Goal: Find specific page/section: Find specific page/section

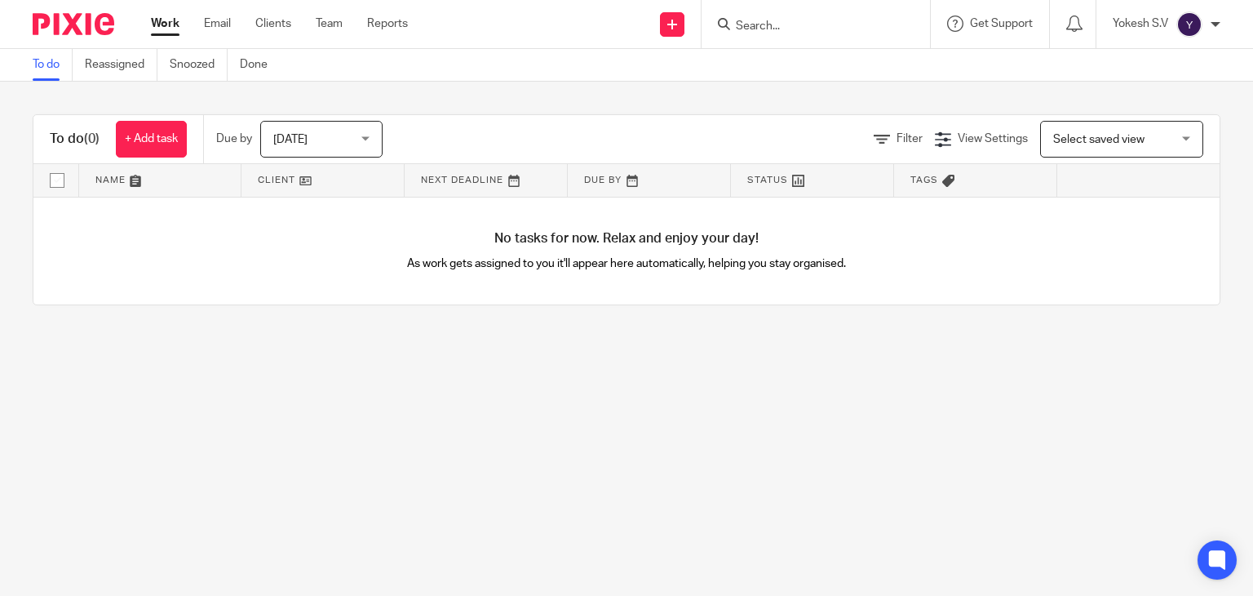
click at [751, 25] on input "Search" at bounding box center [807, 27] width 147 height 15
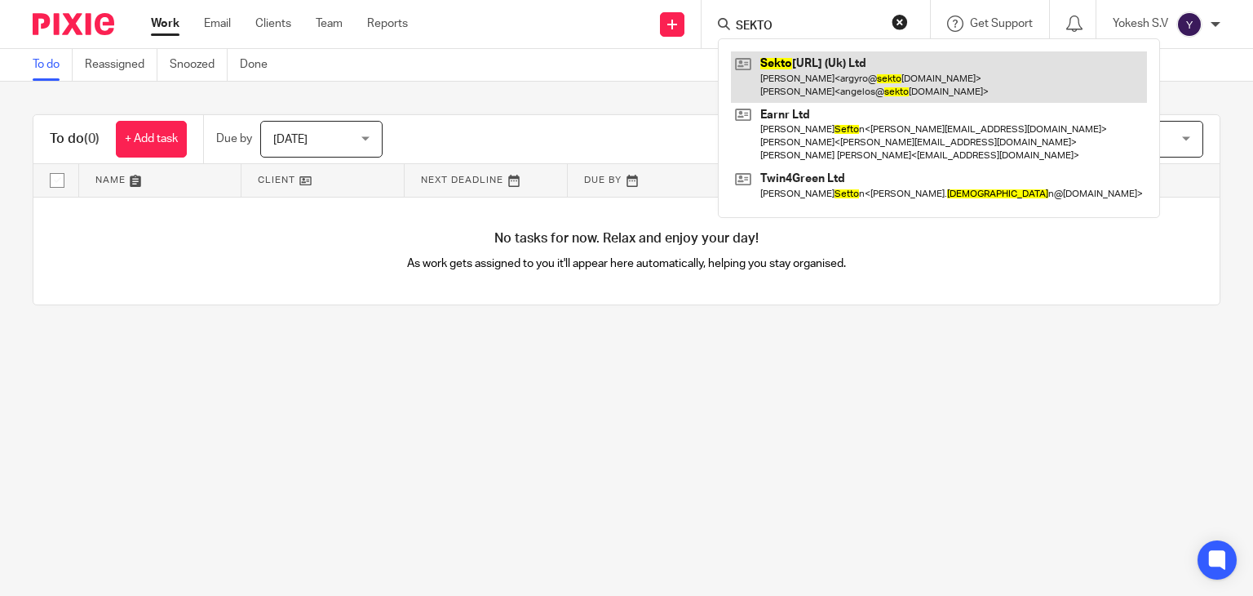
type input "SEKTO"
click at [872, 72] on link at bounding box center [939, 76] width 416 height 51
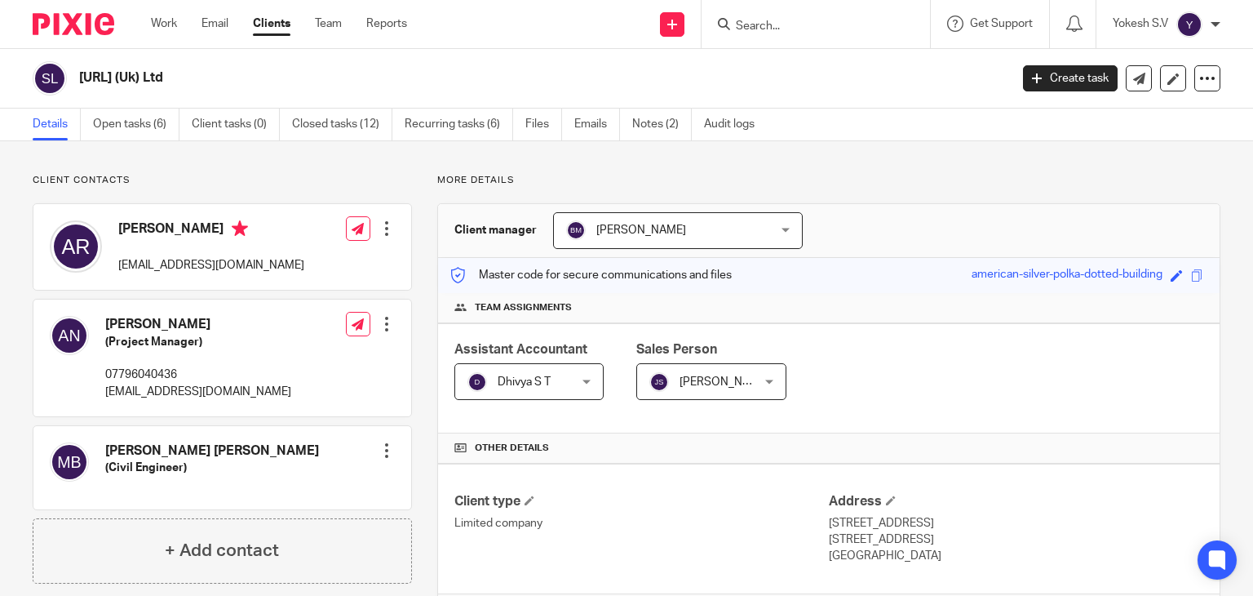
scroll to position [490, 0]
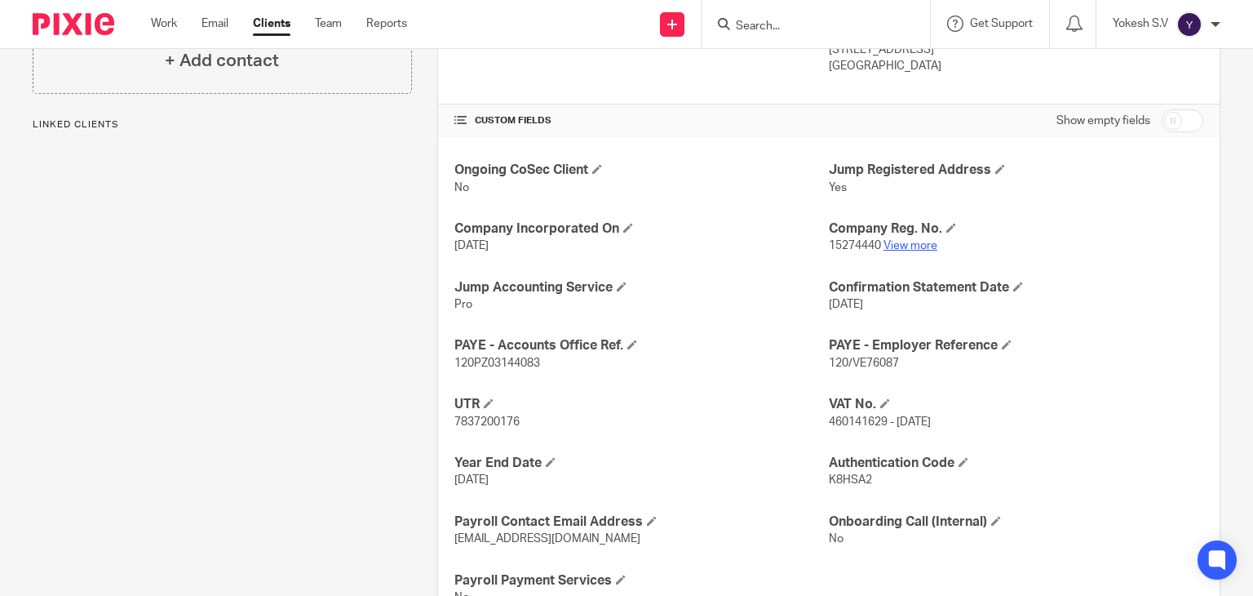
click at [916, 242] on link "View more" at bounding box center [911, 245] width 54 height 11
click at [752, 27] on input "Search" at bounding box center [807, 27] width 147 height 15
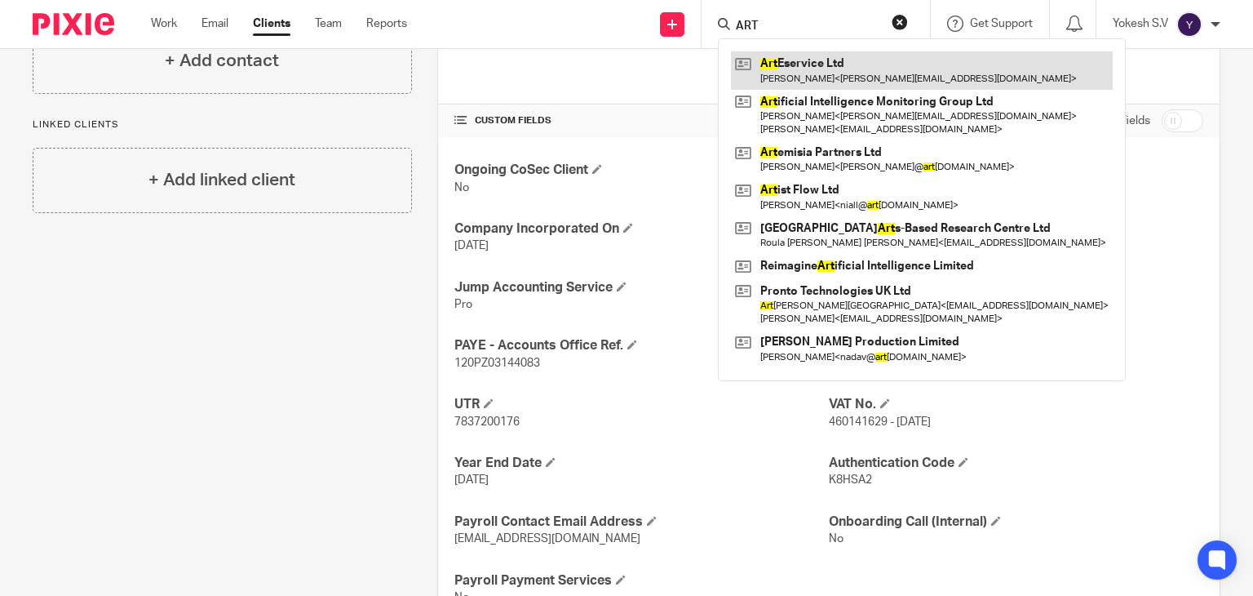
type input "ART"
click at [858, 81] on link at bounding box center [922, 70] width 382 height 38
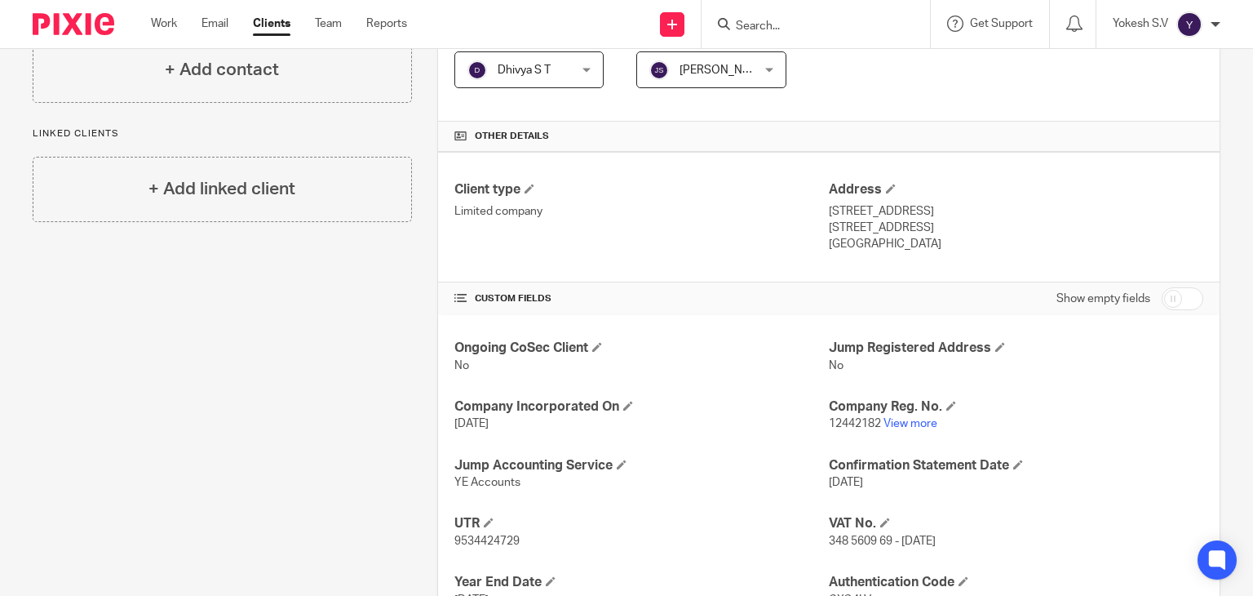
scroll to position [326, 0]
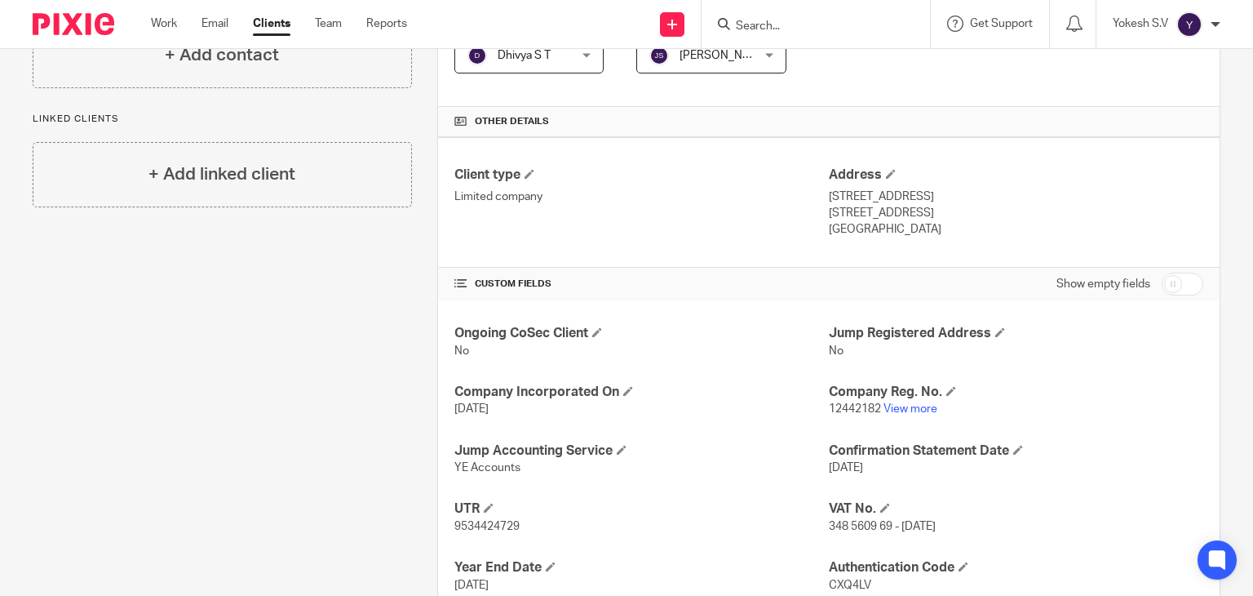
click at [915, 413] on p "12442182 View more" at bounding box center [1016, 409] width 374 height 16
click at [915, 405] on link "View more" at bounding box center [911, 408] width 54 height 11
